Goal: Go to known website: Go to known website

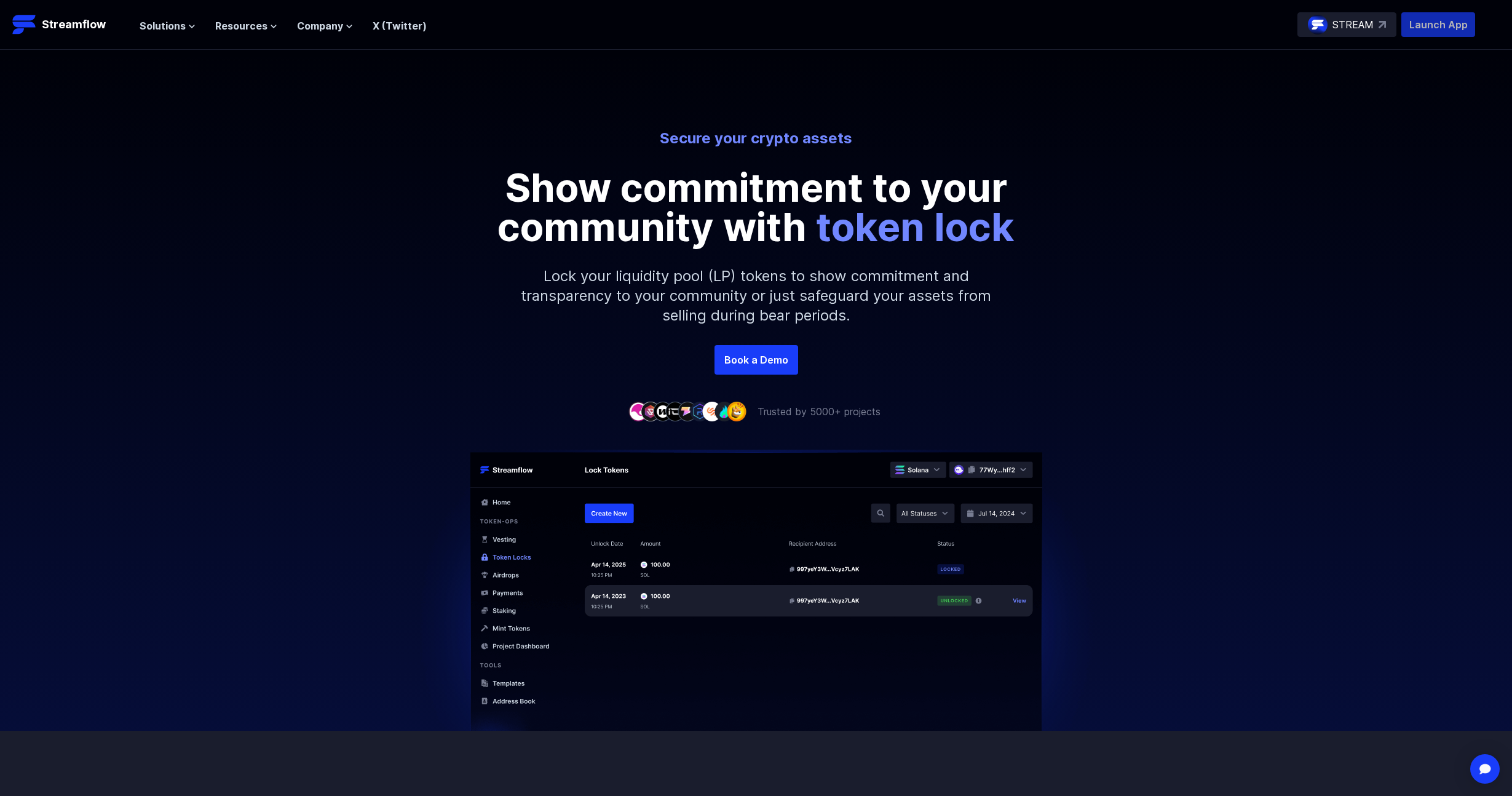
click at [1413, 37] on p "Launch App" at bounding box center [1438, 25] width 74 height 25
click at [1340, 32] on p "STREAM" at bounding box center [1353, 25] width 41 height 15
click at [1419, 37] on p "Launch App" at bounding box center [1438, 25] width 74 height 25
